Goal: Task Accomplishment & Management: Manage account settings

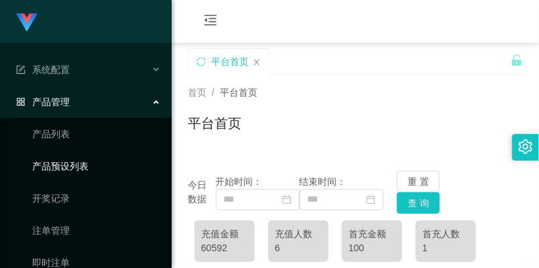
click at [109, 166] on link "产品预设列表" at bounding box center [96, 166] width 129 height 27
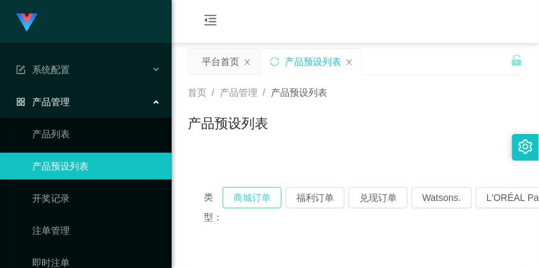
click at [262, 197] on button "商城订单" at bounding box center [252, 197] width 59 height 21
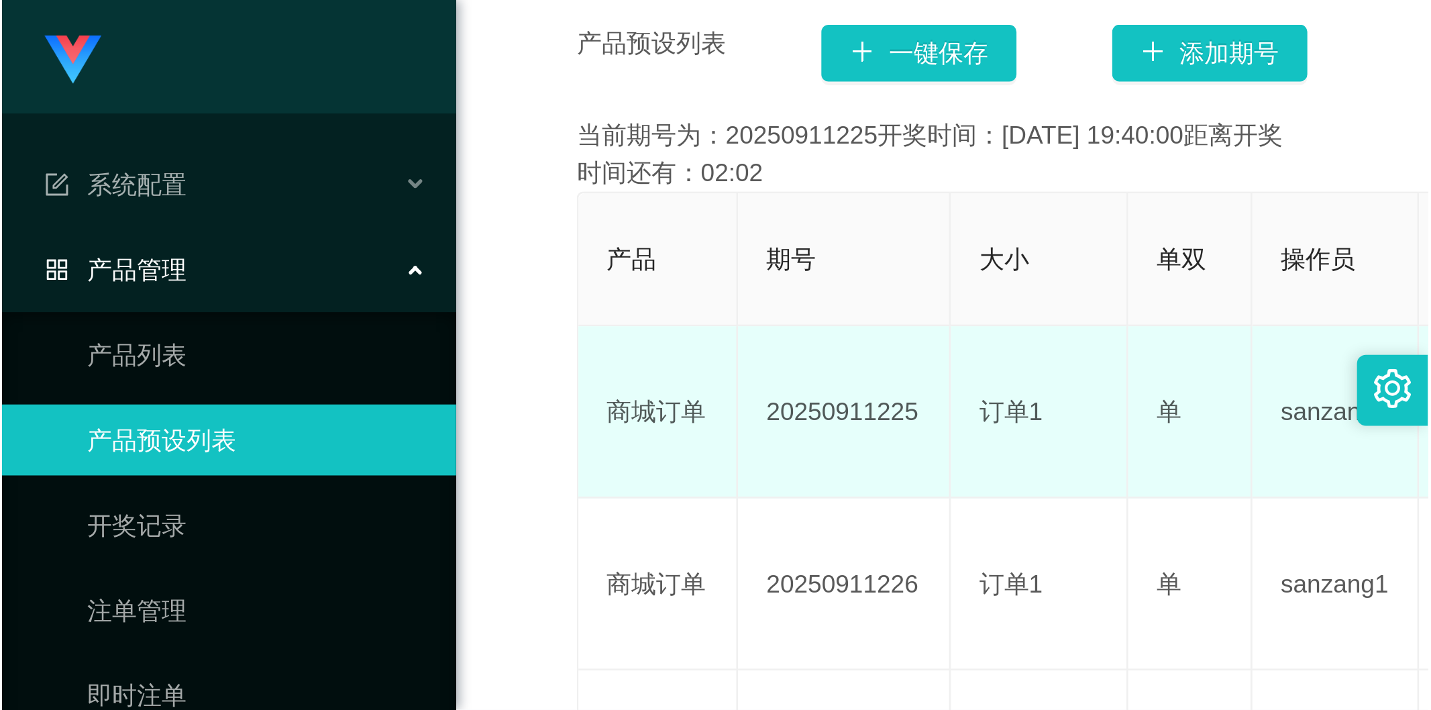
scroll to position [298, 0]
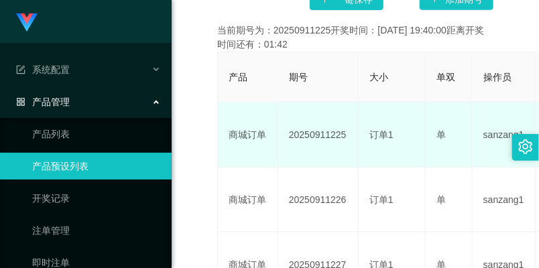
click at [300, 140] on td "20250911225" at bounding box center [318, 135] width 80 height 65
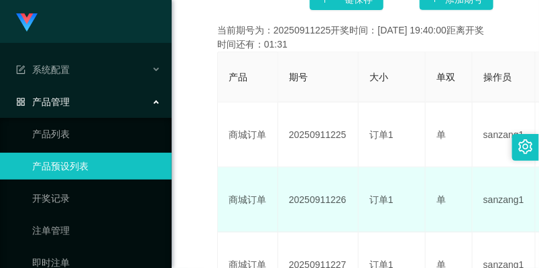
drag, startPoint x: 282, startPoint y: 197, endPoint x: 346, endPoint y: 203, distance: 63.9
click at [346, 203] on td "20250911226" at bounding box center [318, 200] width 80 height 65
copy td "20250911226"
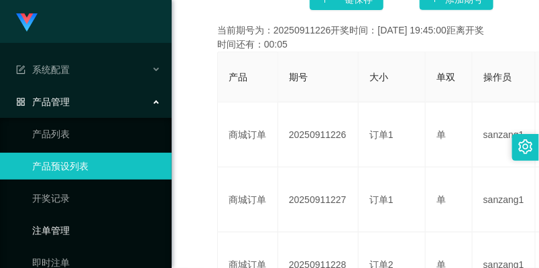
click at [97, 218] on link "注单管理" at bounding box center [96, 230] width 129 height 27
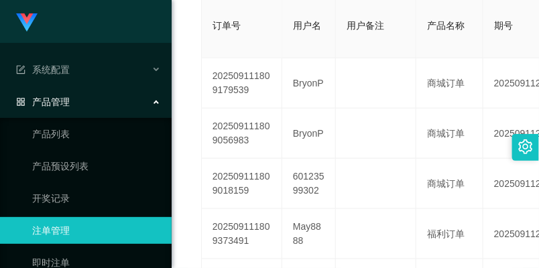
scroll to position [101, 0]
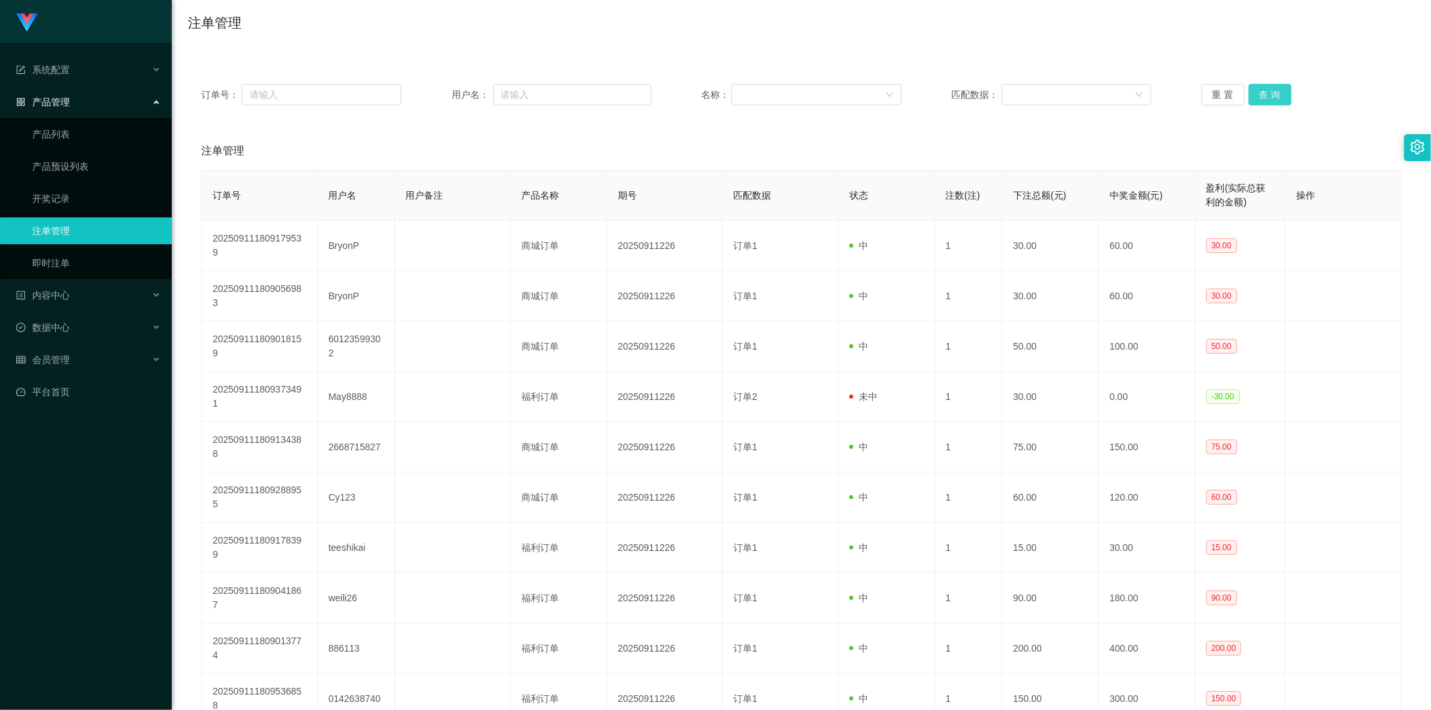
click at [539, 86] on button "查 询" at bounding box center [1269, 94] width 43 height 21
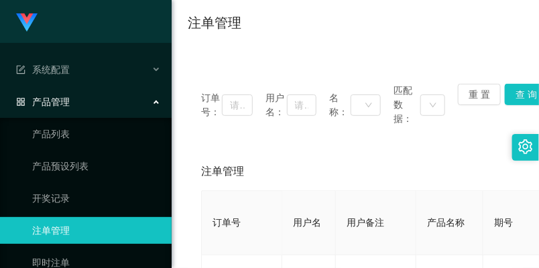
click at [374, 35] on div "注单管理" at bounding box center [355, 28] width 335 height 31
